Goal: Information Seeking & Learning: Learn about a topic

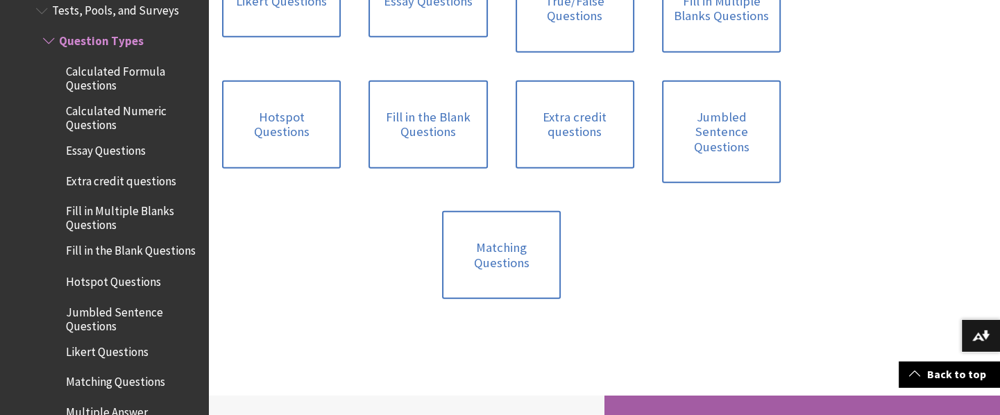
scroll to position [660, 0]
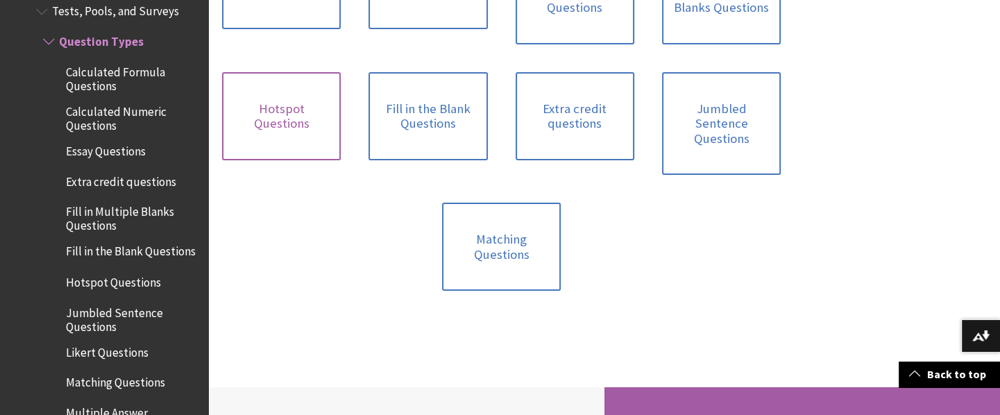
click at [269, 129] on link "Hotspot Questions" at bounding box center [281, 116] width 119 height 88
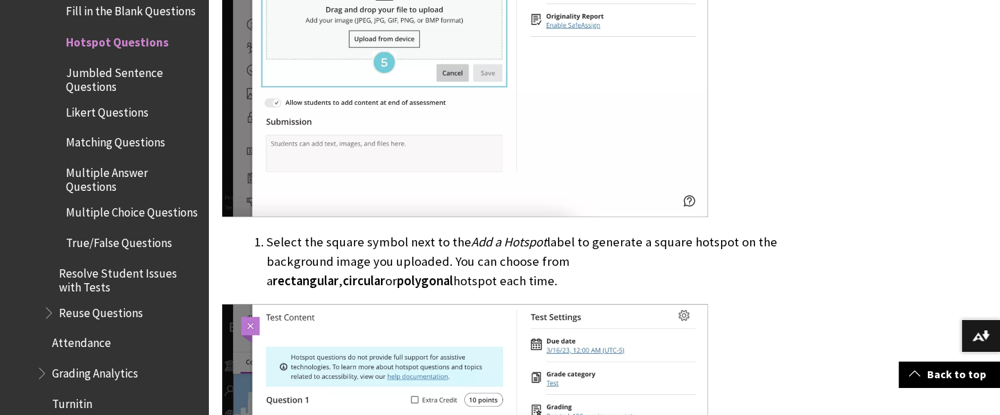
scroll to position [2126, 0]
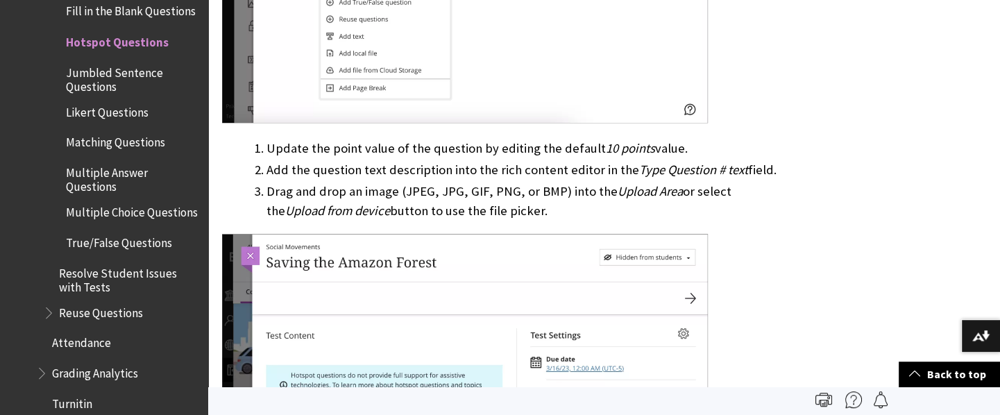
drag, startPoint x: 578, startPoint y: 103, endPoint x: 583, endPoint y: 85, distance: 19.6
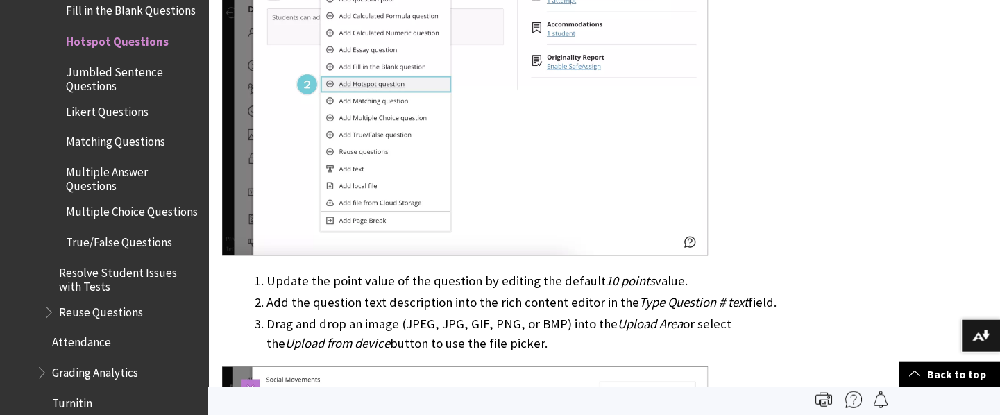
scroll to position [1246, 0]
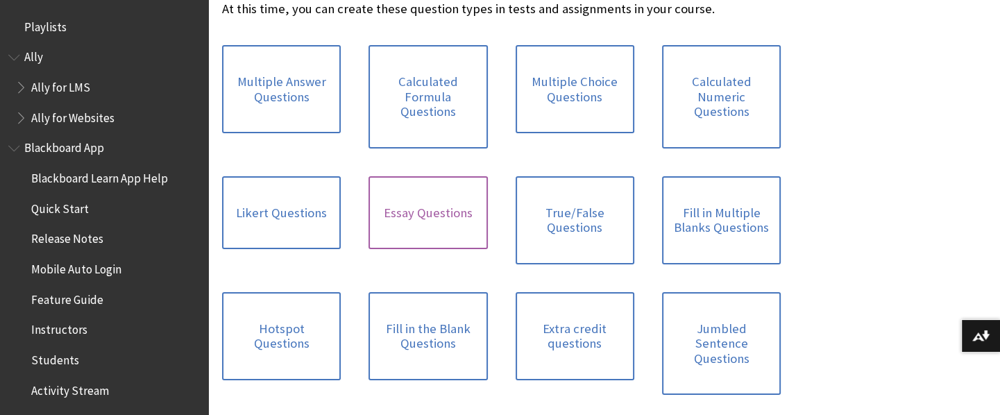
scroll to position [2226, 0]
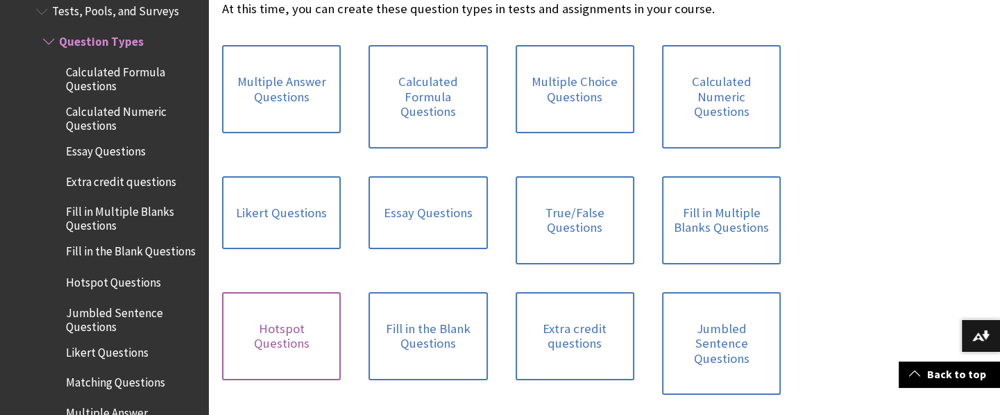
click at [249, 339] on link "Hotspot Questions" at bounding box center [281, 336] width 119 height 88
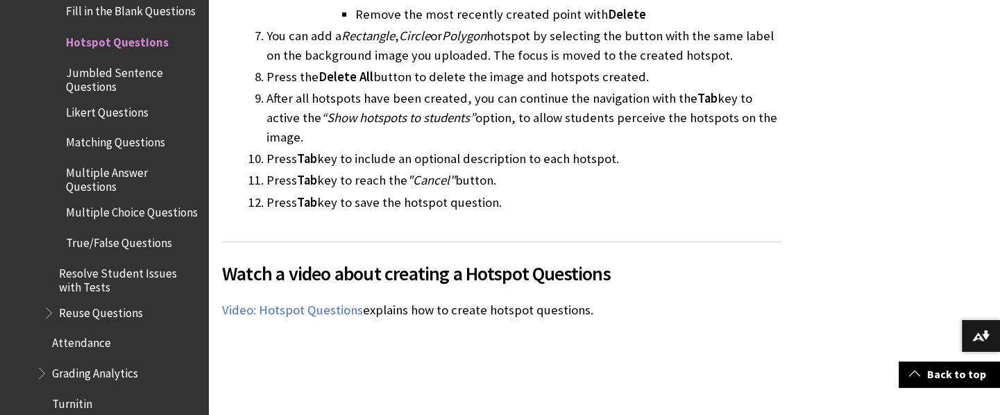
scroll to position [10044, 0]
